Goal: Task Accomplishment & Management: Use online tool/utility

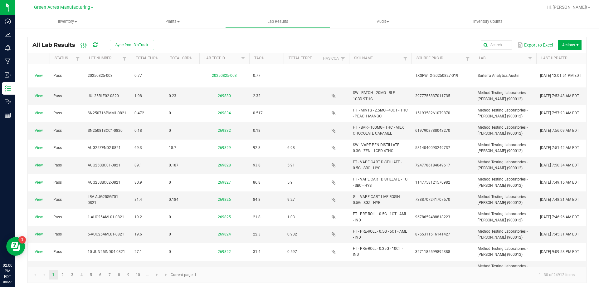
click at [95, 45] on icon at bounding box center [95, 45] width 5 height 6
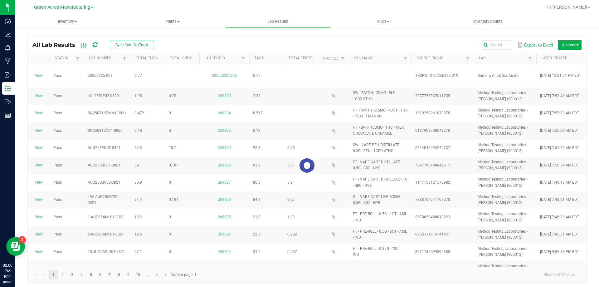
click at [259, 9] on div at bounding box center [327, 7] width 431 height 12
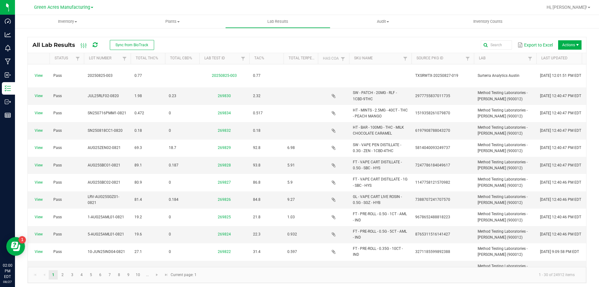
click at [97, 47] on icon at bounding box center [95, 45] width 5 height 6
click at [114, 47] on button "Sync from BioTrack" at bounding box center [132, 45] width 44 height 10
